Goal: Task Accomplishment & Management: Manage account settings

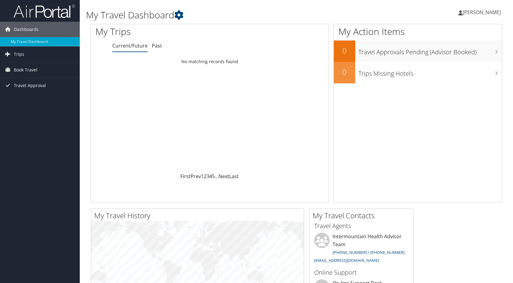
click at [469, 13] on span "[PERSON_NAME]" at bounding box center [482, 12] width 38 height 7
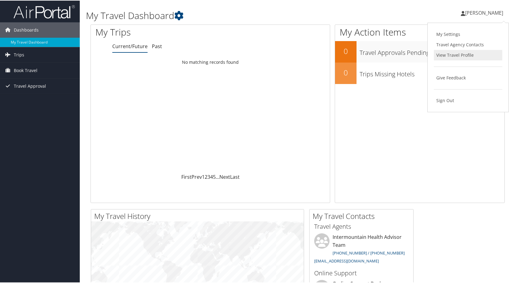
click at [451, 53] on link "View Travel Profile" at bounding box center [468, 54] width 68 height 10
